Goal: Navigation & Orientation: Find specific page/section

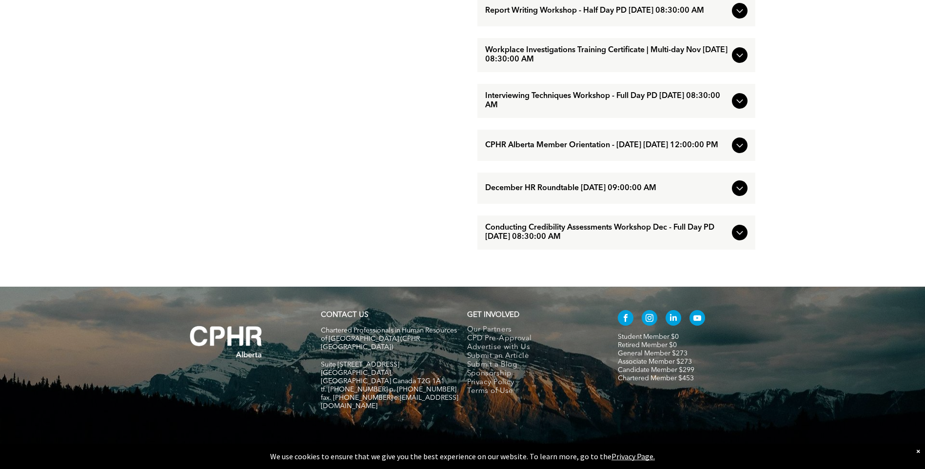
scroll to position [1006, 0]
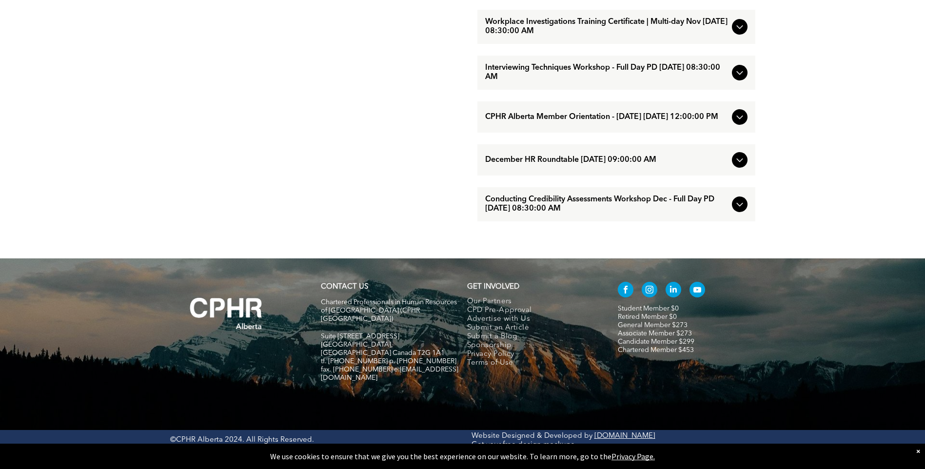
click at [919, 452] on div "×" at bounding box center [918, 451] width 4 height 10
